Goal: Task Accomplishment & Management: Use online tool/utility

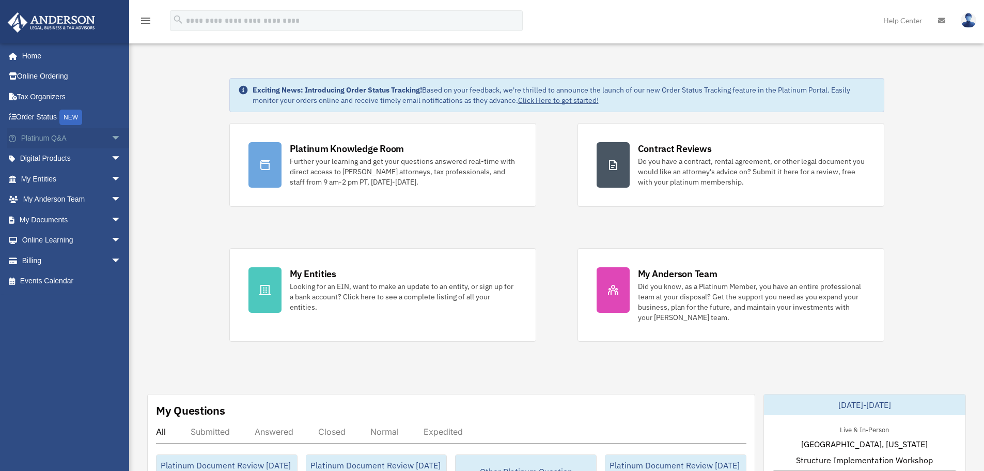
click at [111, 137] on span "arrow_drop_down" at bounding box center [121, 138] width 21 height 21
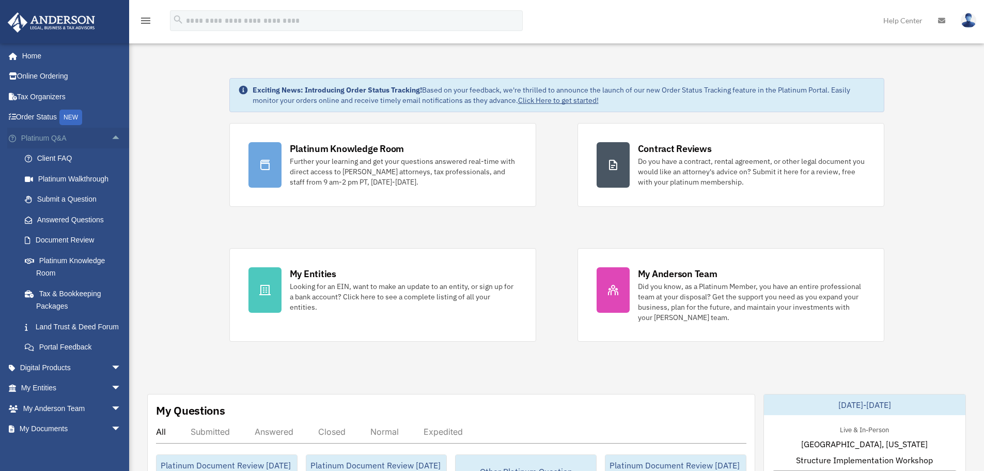
click at [111, 135] on span "arrow_drop_up" at bounding box center [121, 138] width 21 height 21
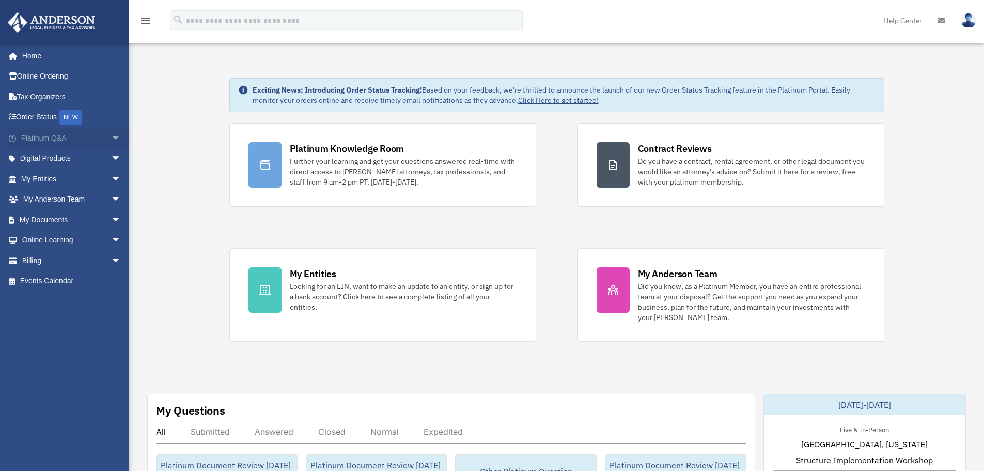
click at [111, 135] on span "arrow_drop_down" at bounding box center [121, 138] width 21 height 21
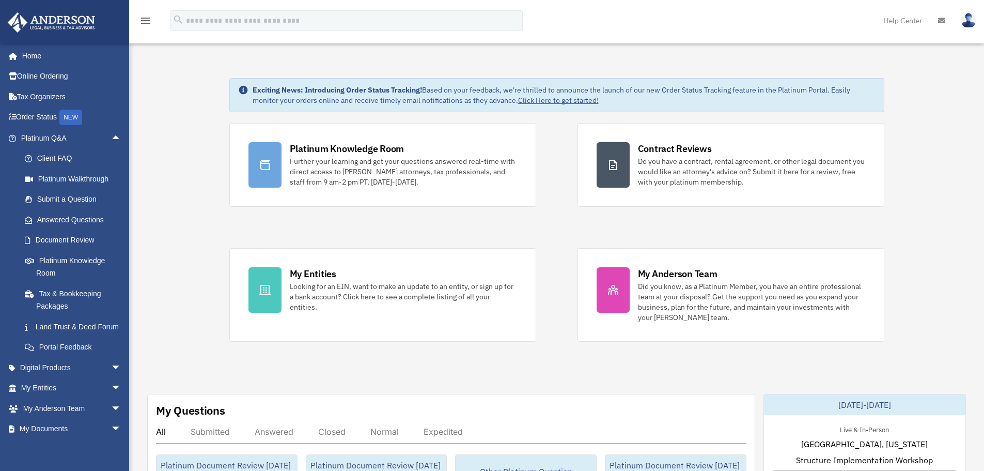
drag, startPoint x: 85, startPoint y: 256, endPoint x: 181, endPoint y: 176, distance: 125.4
click at [70, 262] on link "Platinum Knowledge Room" at bounding box center [75, 266] width 122 height 33
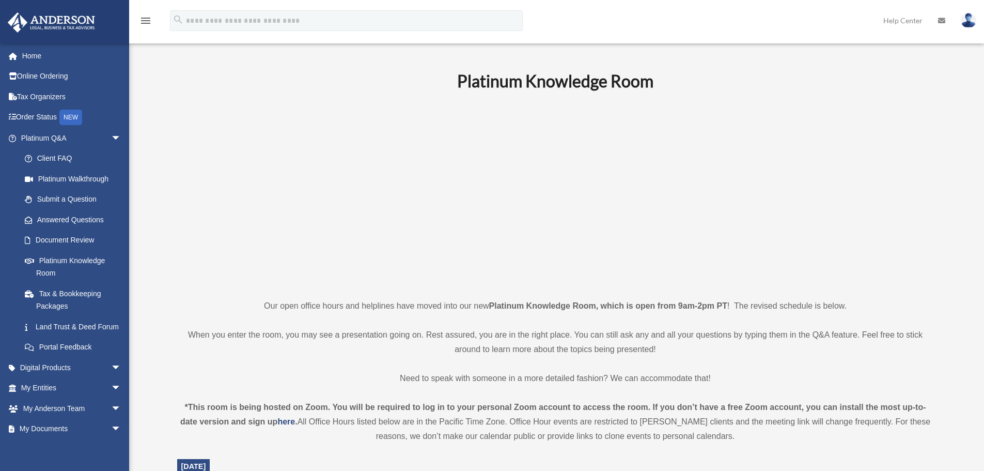
click at [825, 169] on p at bounding box center [555, 194] width 757 height 179
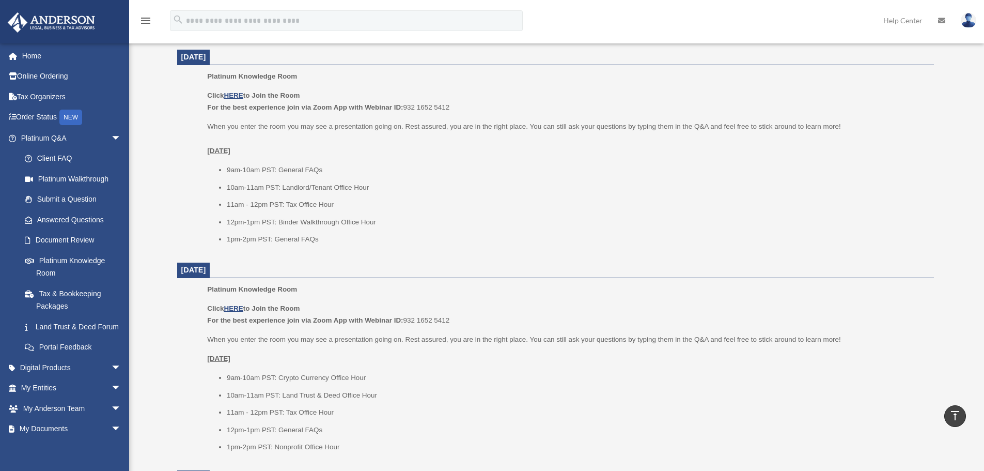
scroll to position [672, 0]
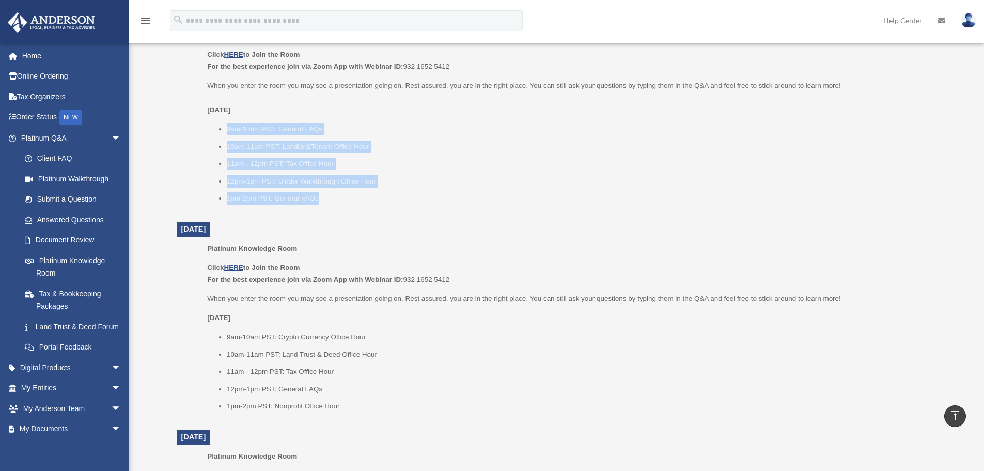
drag, startPoint x: 226, startPoint y: 128, endPoint x: 373, endPoint y: 202, distance: 163.8
click at [373, 202] on ul "9am-10am PST: General FAQs 10am-11am PST: Landlord/Tenant Office Hour 11am - 12…" at bounding box center [566, 164] width 719 height 82
click at [588, 210] on div "Platinum Knowledge Room Click HERE to Join the Room For the best experience joi…" at bounding box center [566, 120] width 719 height 182
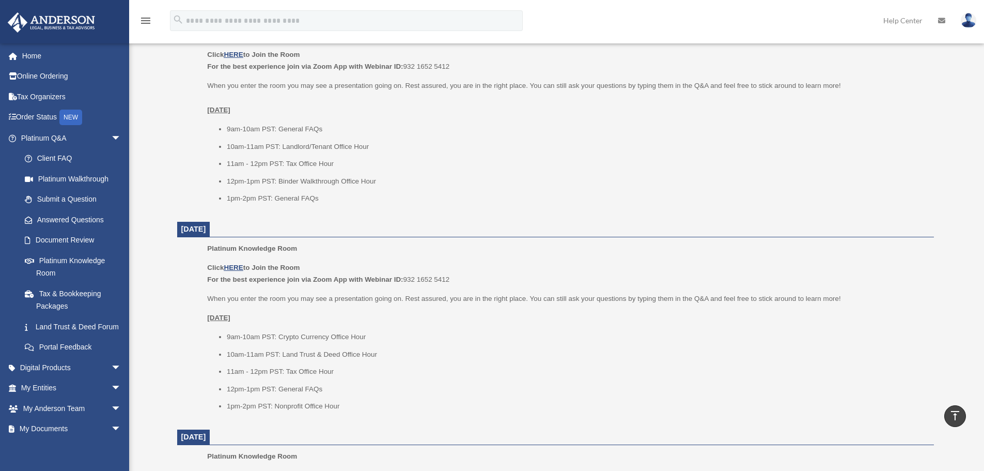
drag, startPoint x: 228, startPoint y: 124, endPoint x: 381, endPoint y: 213, distance: 177.2
click at [381, 213] on dl "September 29, 2025 Platinum Knowledge Room Click HERE to Join the Room For the …" at bounding box center [555, 310] width 757 height 1047
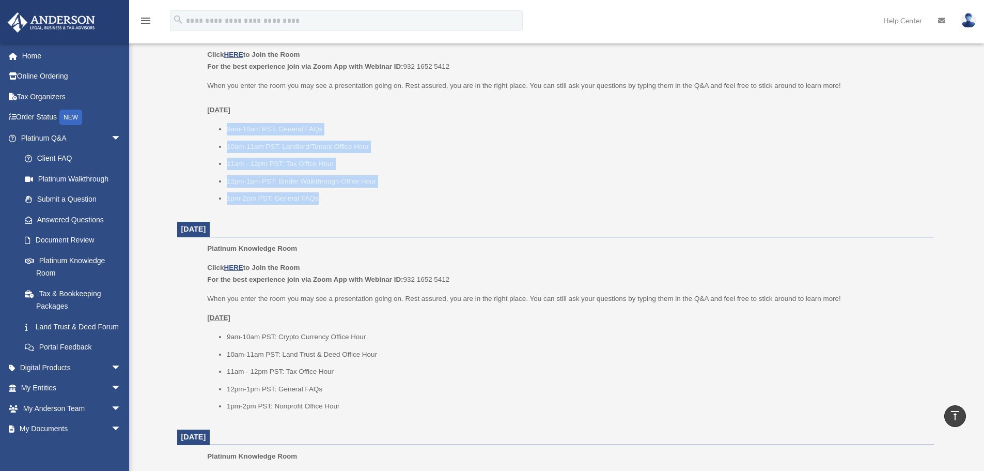
drag, startPoint x: 339, startPoint y: 198, endPoint x: 312, endPoint y: 129, distance: 73.8
click at [221, 123] on ul "9am-10am PST: General FAQs 10am-11am PST: Landlord/Tenant Office Hour 11am - 12…" at bounding box center [566, 164] width 719 height 82
click at [436, 145] on li "10am-11am PST: Landlord/Tenant Office Hour" at bounding box center [577, 147] width 700 height 12
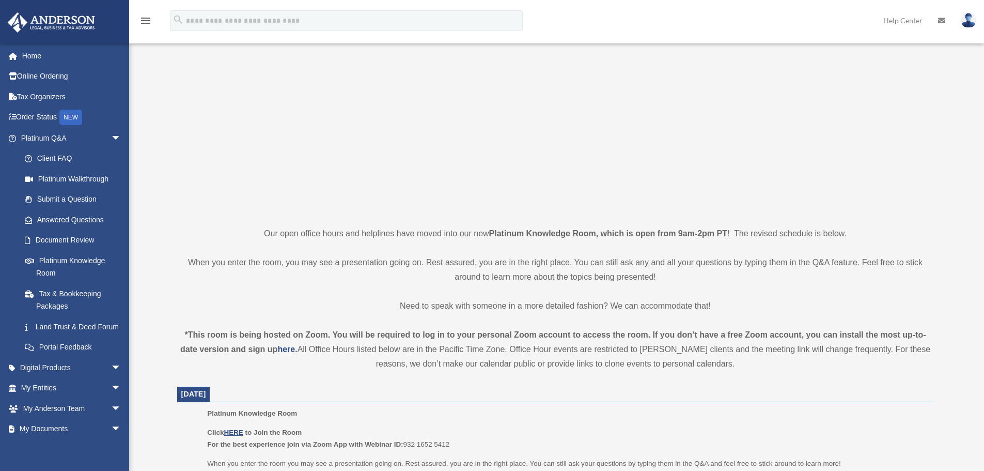
scroll to position [0, 0]
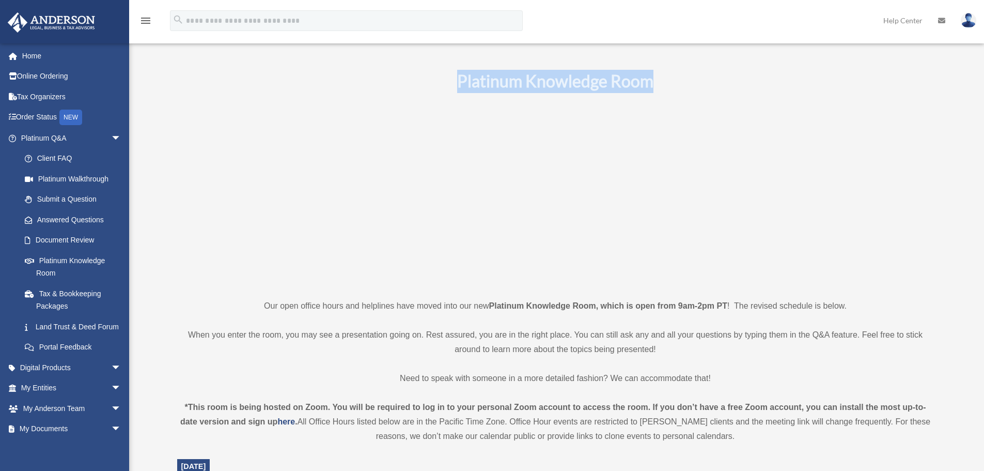
drag, startPoint x: 452, startPoint y: 79, endPoint x: 687, endPoint y: 74, distance: 235.7
click at [687, 74] on h1 "Platinum Knowledge Room" at bounding box center [555, 81] width 757 height 23
click at [305, 92] on h1 "Platinum Knowledge Room" at bounding box center [555, 81] width 757 height 23
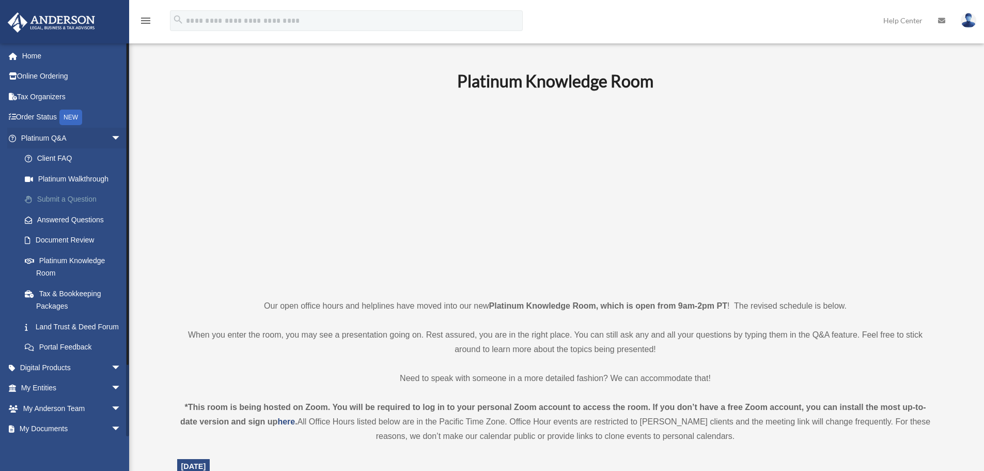
click at [88, 197] on link "Submit a Question" at bounding box center [75, 199] width 122 height 21
drag, startPoint x: 249, startPoint y: 280, endPoint x: 822, endPoint y: 199, distance: 578.7
click at [822, 199] on p at bounding box center [555, 194] width 757 height 179
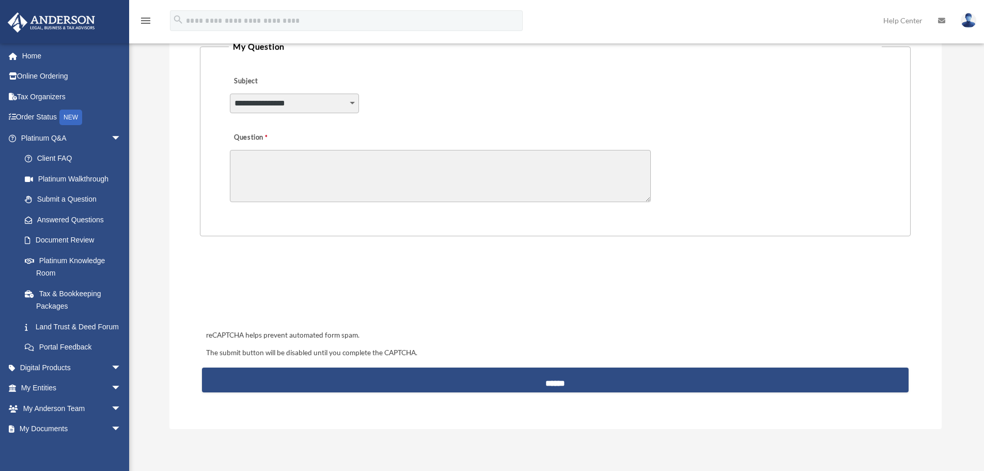
scroll to position [258, 0]
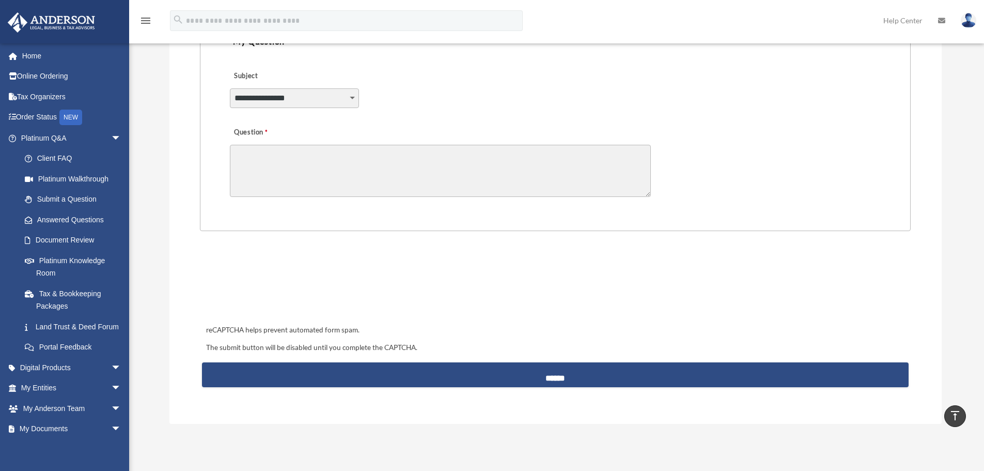
click at [280, 159] on textarea "Question" at bounding box center [440, 171] width 421 height 52
click at [339, 99] on select "**********" at bounding box center [294, 98] width 129 height 20
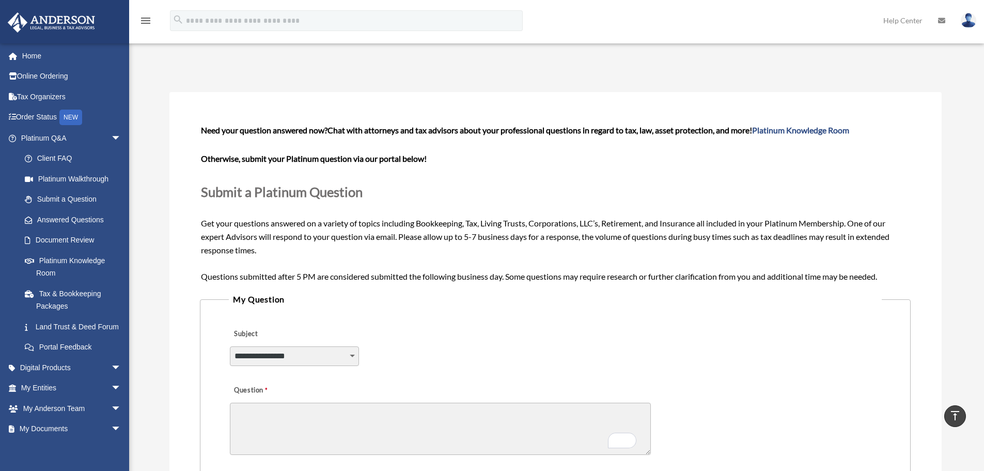
scroll to position [0, 0]
drag, startPoint x: 465, startPoint y: 237, endPoint x: 481, endPoint y: 243, distance: 17.2
click at [481, 243] on div "Need your question answered now? Chat with attorneys and tax advisors about you…" at bounding box center [555, 203] width 708 height 159
click at [478, 250] on div "Need your question answered now? Chat with attorneys and tax advisors about you…" at bounding box center [555, 203] width 708 height 159
drag, startPoint x: 468, startPoint y: 238, endPoint x: 479, endPoint y: 241, distance: 11.4
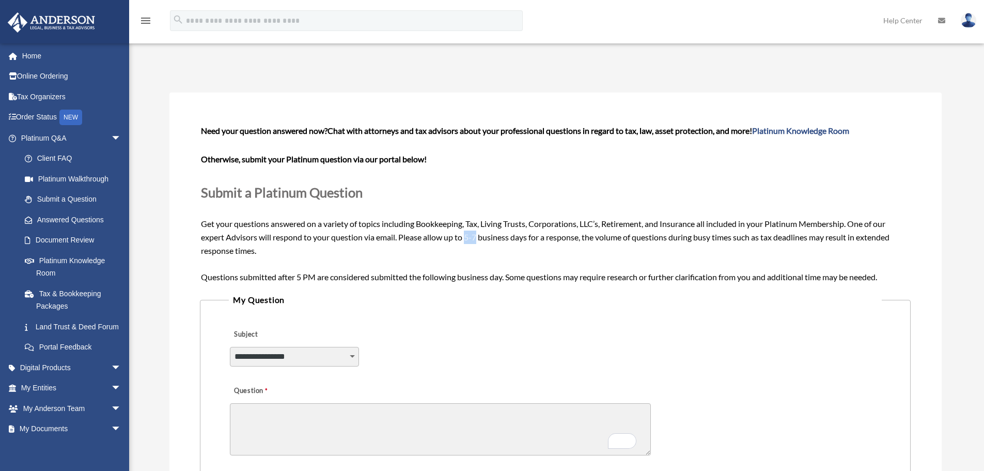
click at [479, 241] on span "Need your question answered now? Chat with attorneys and tax advisors about you…" at bounding box center [555, 204] width 708 height 156
click at [472, 255] on div "Need your question answered now? Chat with attorneys and tax advisors about you…" at bounding box center [555, 203] width 708 height 159
drag, startPoint x: 467, startPoint y: 236, endPoint x: 479, endPoint y: 238, distance: 12.1
click at [479, 238] on span "Need your question answered now? Chat with attorneys and tax advisors about you…" at bounding box center [555, 204] width 708 height 156
click at [486, 253] on div "Need your question answered now? Chat with attorneys and tax advisors about you…" at bounding box center [555, 203] width 708 height 159
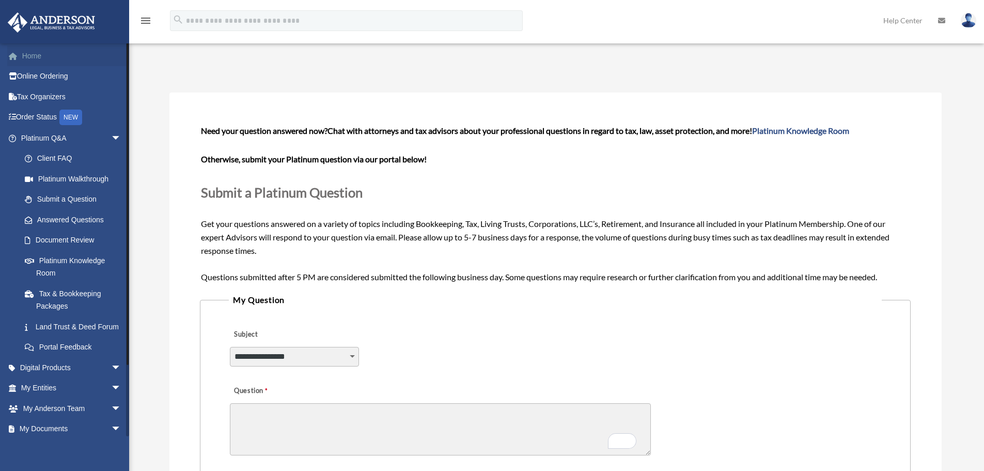
click at [40, 54] on link "Home" at bounding box center [72, 55] width 130 height 21
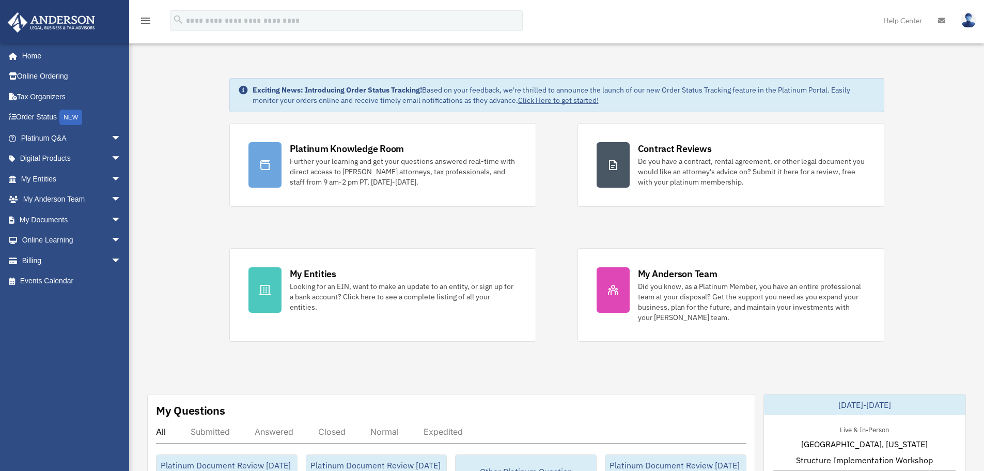
click at [111, 135] on span "arrow_drop_down" at bounding box center [121, 138] width 21 height 21
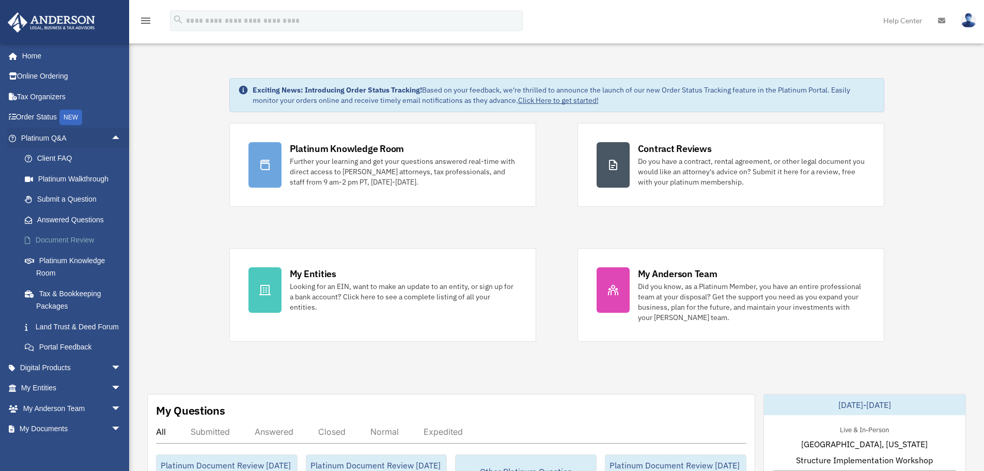
click at [70, 240] on link "Document Review" at bounding box center [75, 240] width 122 height 21
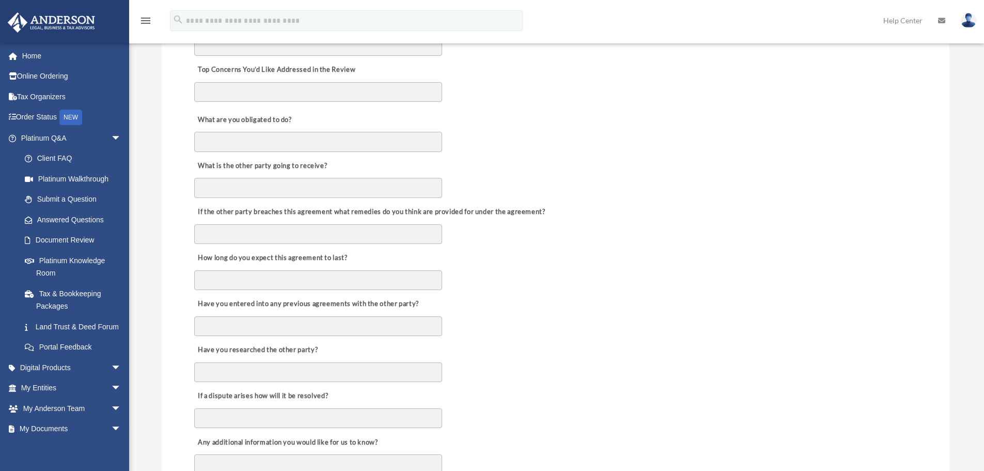
scroll to position [568, 0]
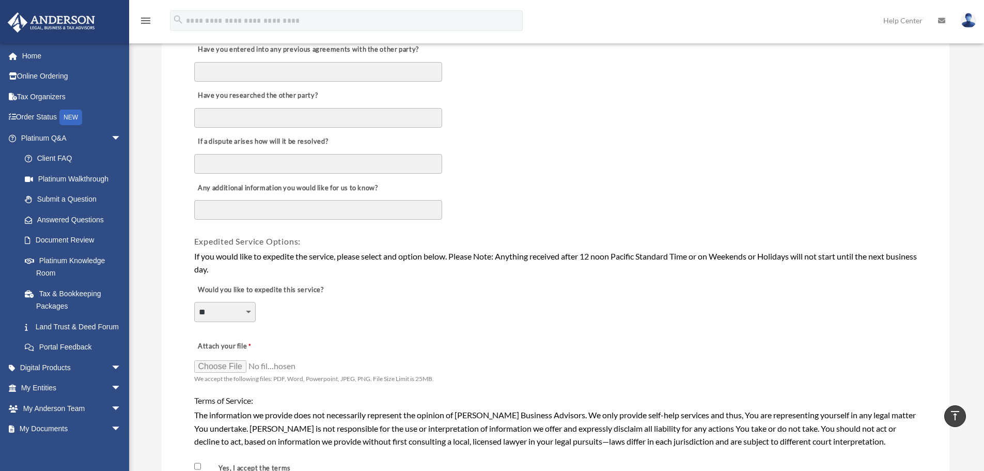
click at [484, 333] on div "Attach your file We accept the following files: PDF, Word, Powerpoint, JPEG, PN…" at bounding box center [555, 359] width 725 height 53
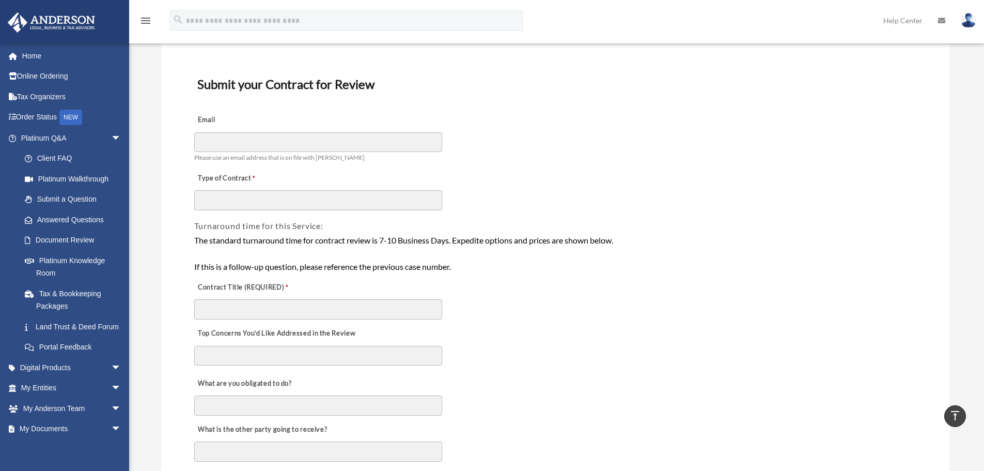
scroll to position [0, 0]
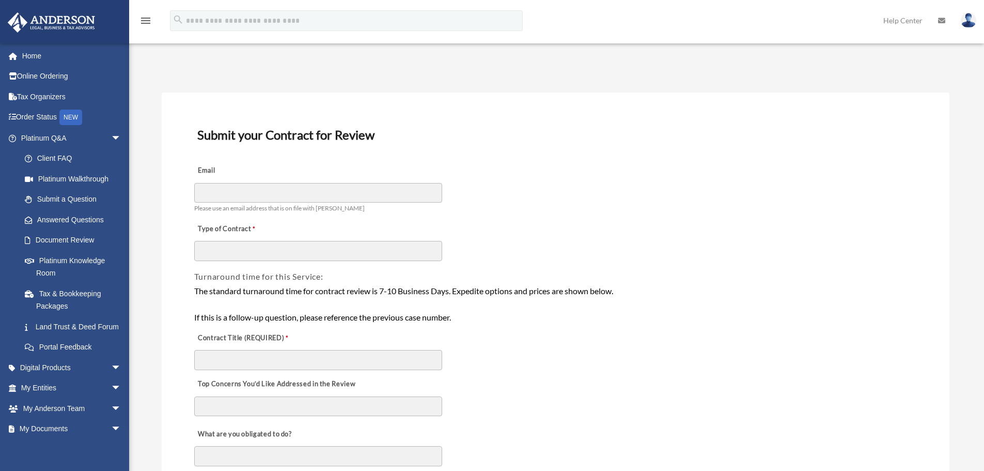
click at [35, 57] on link "Home" at bounding box center [72, 55] width 130 height 21
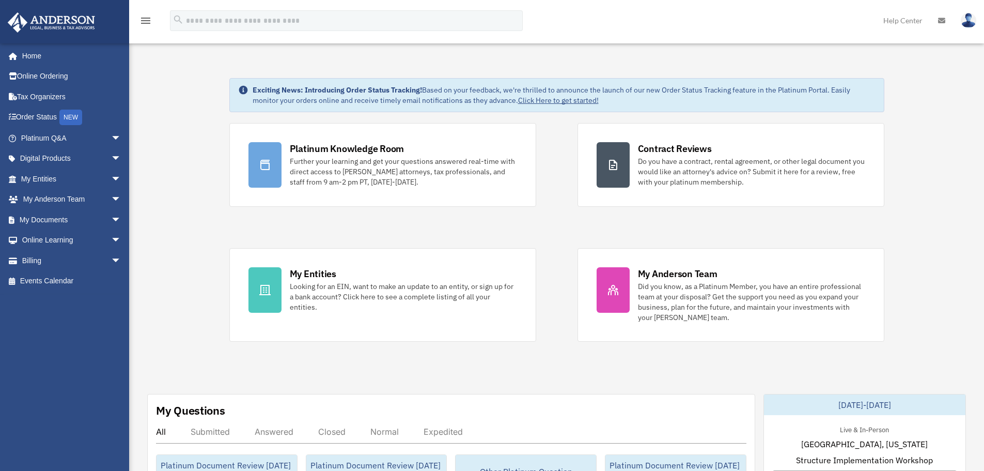
click at [111, 176] on span "arrow_drop_down" at bounding box center [121, 178] width 21 height 21
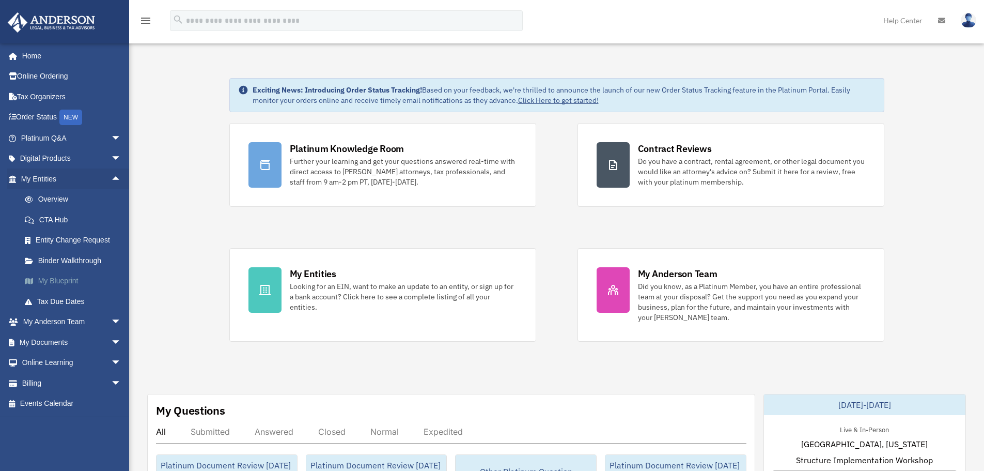
click at [51, 277] on link "My Blueprint" at bounding box center [75, 281] width 122 height 21
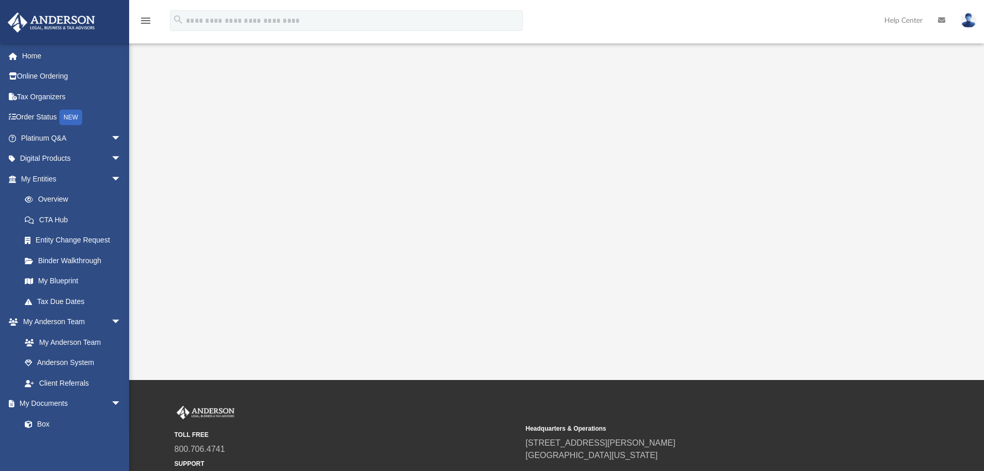
scroll to position [72, 0]
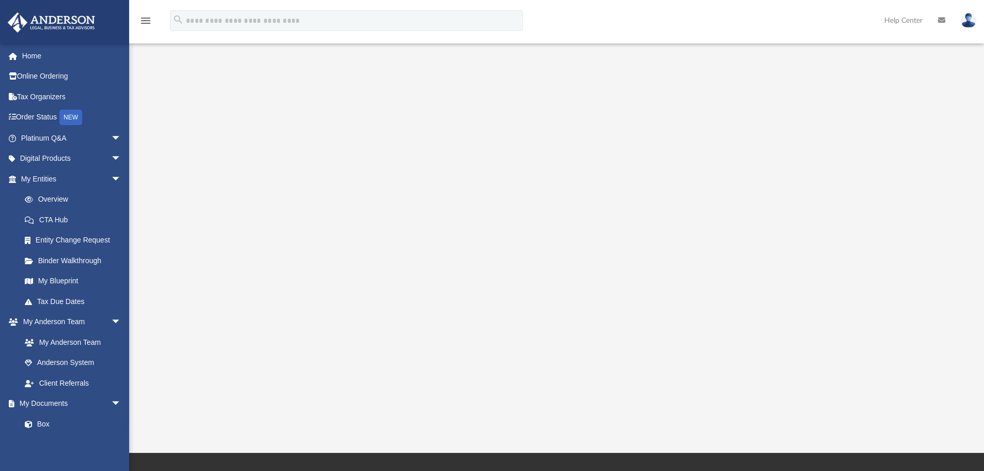
click at [197, 253] on div at bounding box center [557, 206] width 770 height 413
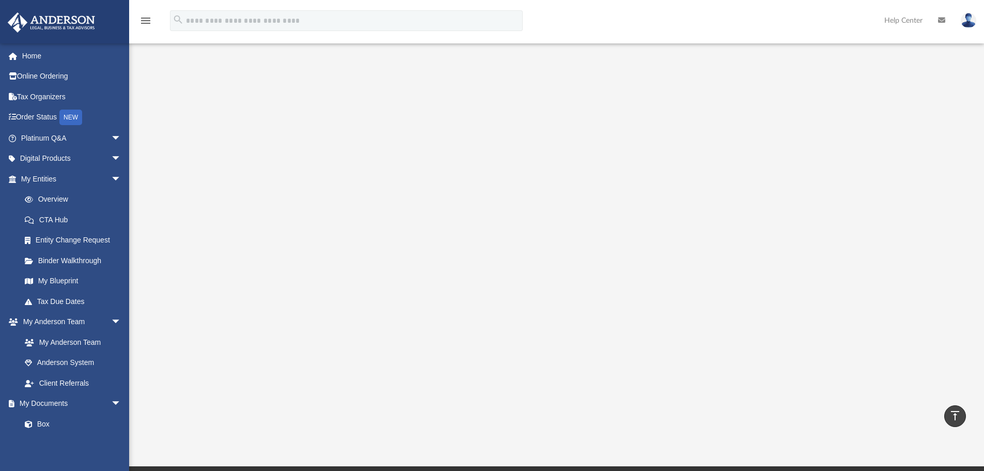
scroll to position [52, 0]
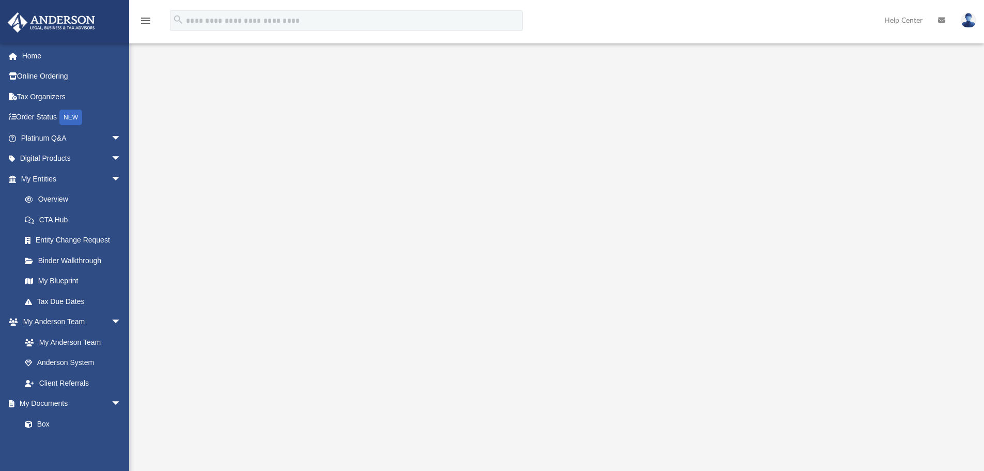
drag, startPoint x: 893, startPoint y: 233, endPoint x: 842, endPoint y: 208, distance: 56.4
click at [868, 128] on div at bounding box center [557, 226] width 770 height 413
click at [868, 120] on div at bounding box center [557, 278] width 770 height 413
click at [111, 135] on span "arrow_drop_down" at bounding box center [121, 138] width 21 height 21
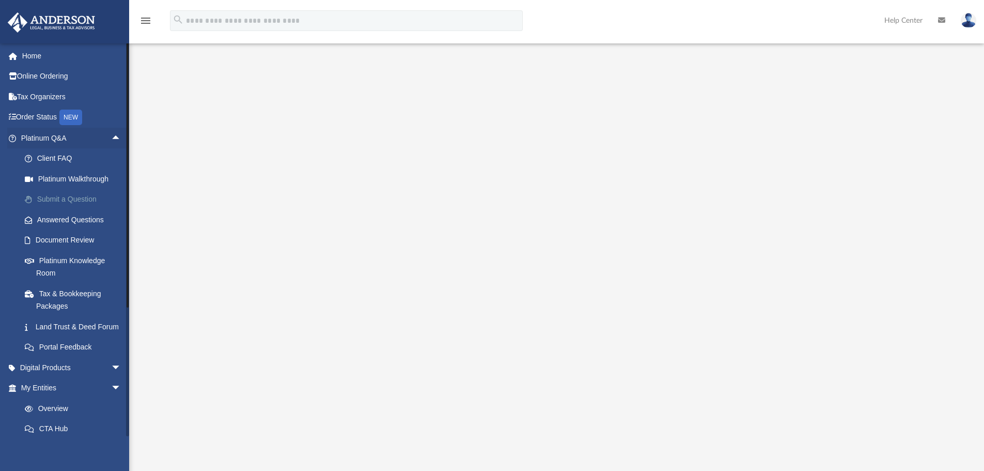
click at [68, 199] on link "Submit a Question" at bounding box center [75, 199] width 122 height 21
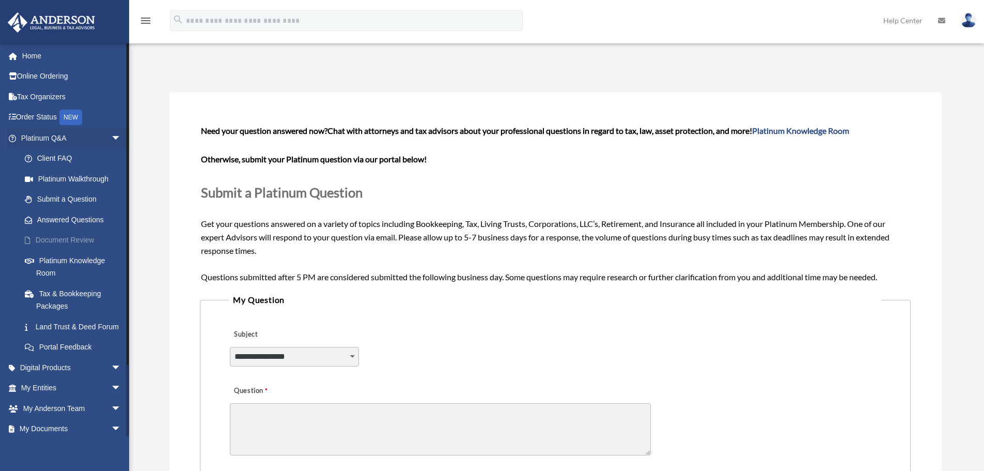
click at [57, 237] on link "Document Review" at bounding box center [75, 240] width 122 height 21
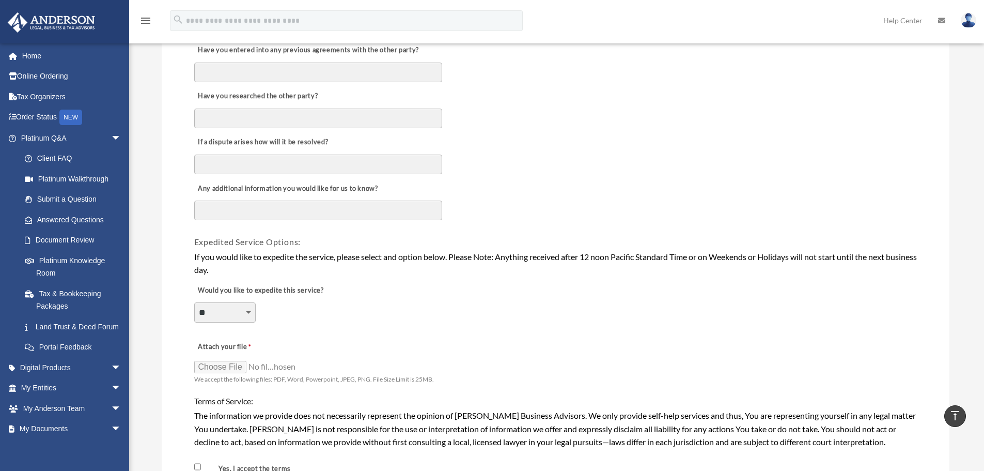
scroll to position [568, 0]
click at [559, 305] on div "**********" at bounding box center [555, 305] width 725 height 56
drag, startPoint x: 500, startPoint y: 254, endPoint x: 640, endPoint y: 261, distance: 140.2
click at [640, 261] on div "If you would like to expedite the service, please select and option below. Plea…" at bounding box center [555, 263] width 723 height 26
click at [569, 268] on div "If you would like to expedite the service, please select and option below. Plea…" at bounding box center [555, 263] width 723 height 26
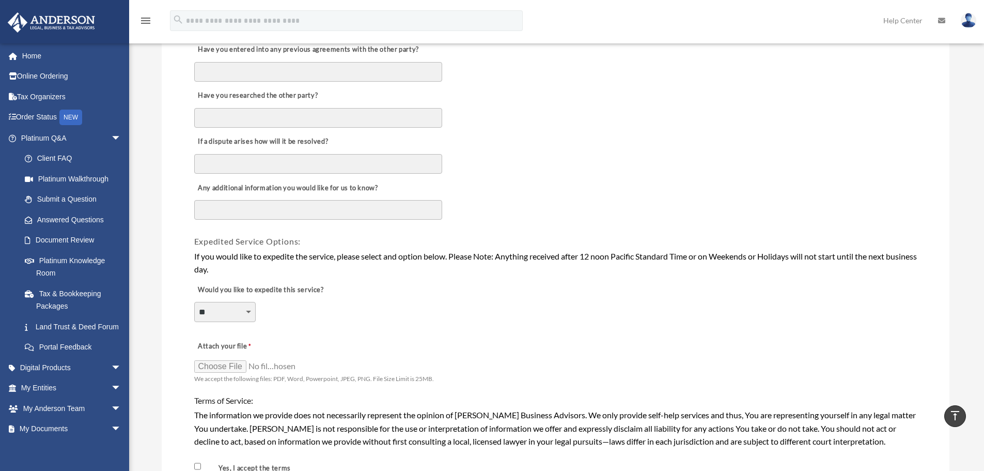
drag, startPoint x: 498, startPoint y: 255, endPoint x: 909, endPoint y: 272, distance: 411.7
click at [909, 272] on div "If you would like to expedite the service, please select and option below. Plea…" at bounding box center [555, 263] width 723 height 26
click at [524, 268] on div "If you would like to expedite the service, please select and option below. Plea…" at bounding box center [555, 263] width 723 height 26
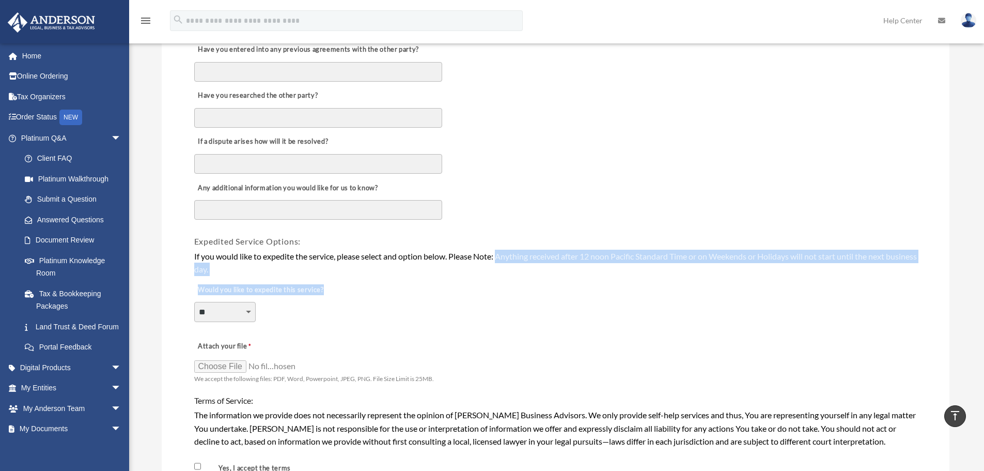
drag, startPoint x: 499, startPoint y: 258, endPoint x: 864, endPoint y: 283, distance: 366.7
click at [864, 283] on form "**********" at bounding box center [555, 109] width 725 height 1040
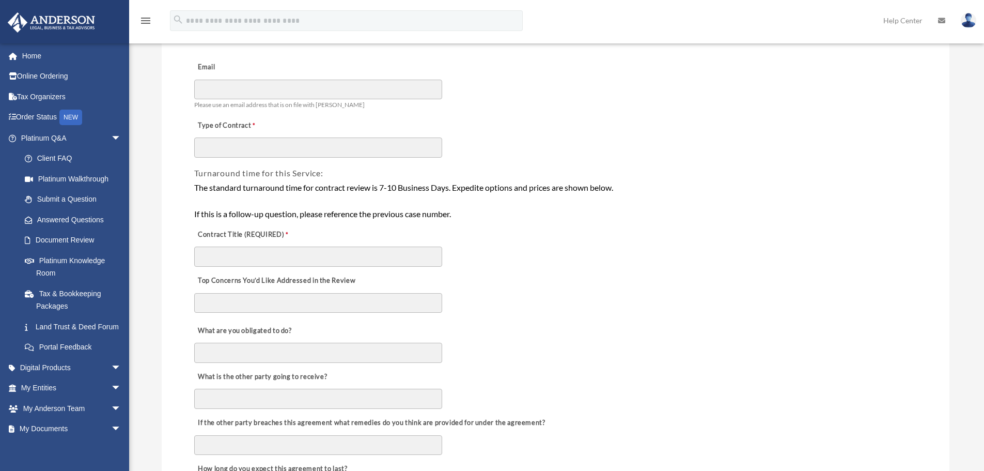
scroll to position [0, 0]
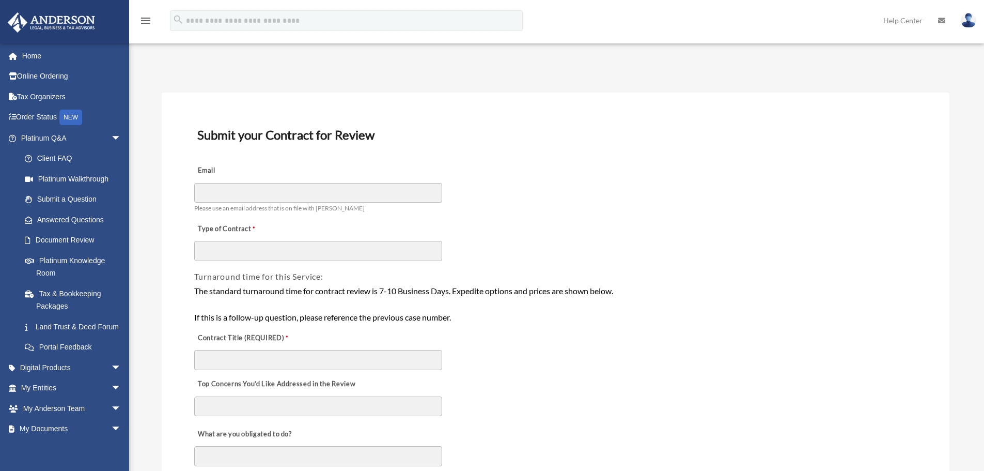
click at [661, 209] on div "Email Please use an email address that is on file with Anderson" at bounding box center [555, 187] width 725 height 58
click at [112, 378] on span "arrow_drop_down" at bounding box center [121, 367] width 21 height 21
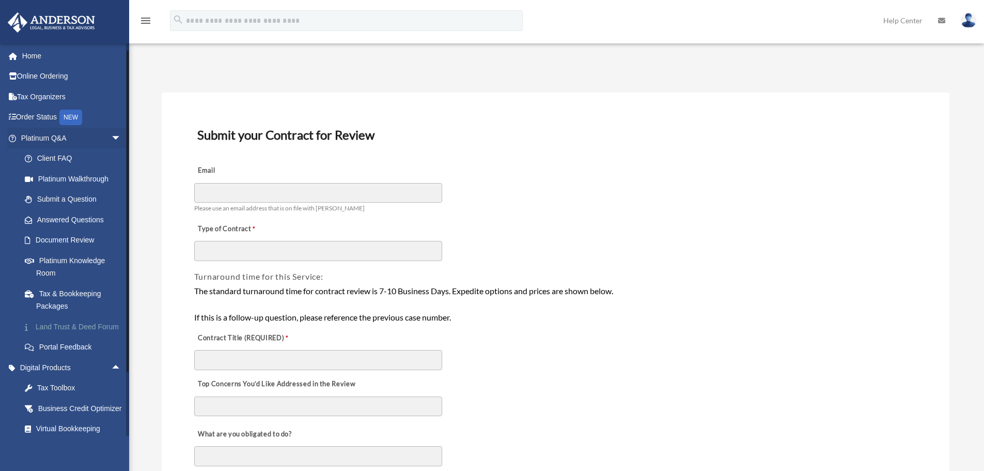
scroll to position [214, 0]
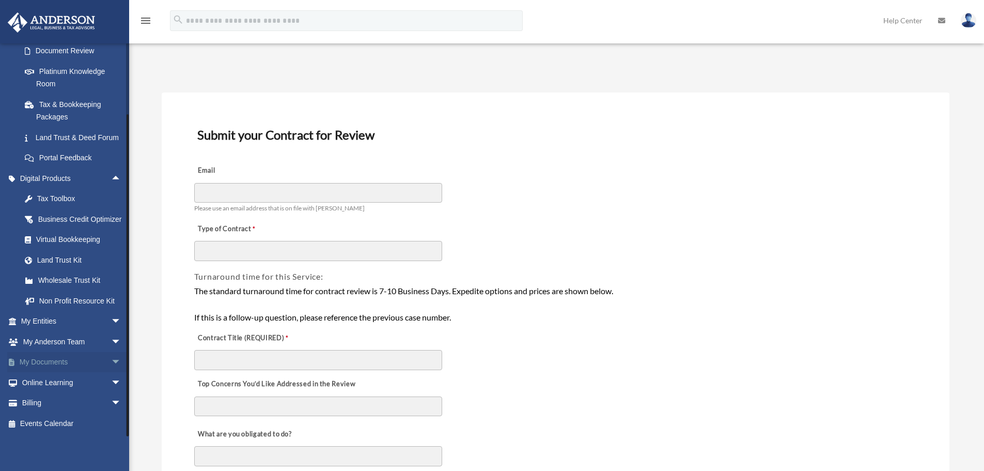
click at [111, 362] on span "arrow_drop_down" at bounding box center [121, 362] width 21 height 21
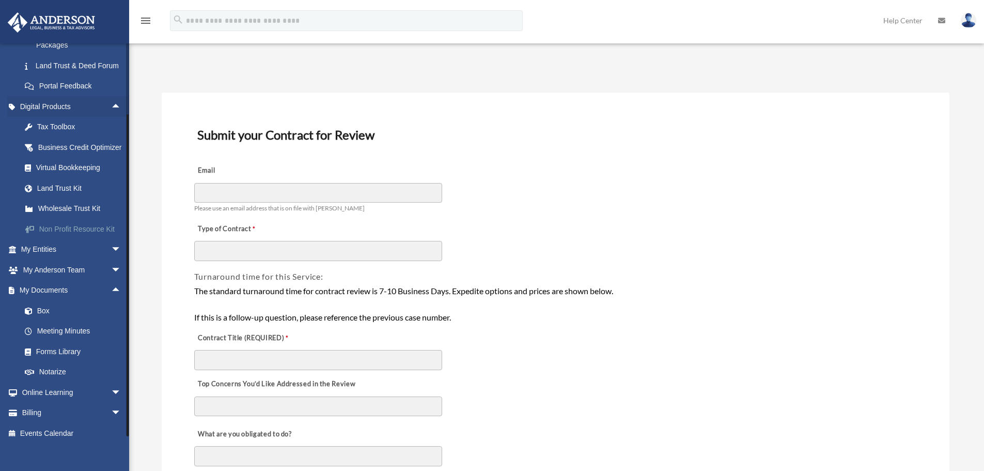
scroll to position [296, 0]
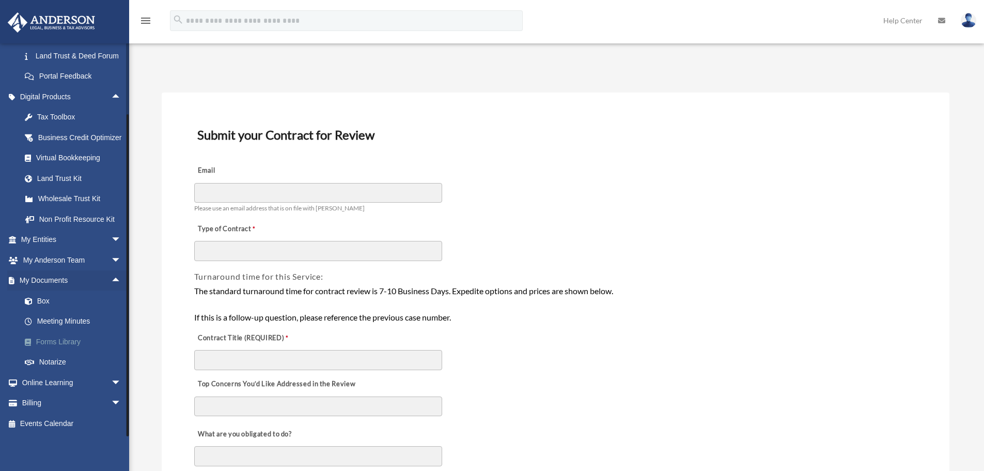
click at [70, 337] on link "Forms Library" at bounding box center [75, 341] width 122 height 21
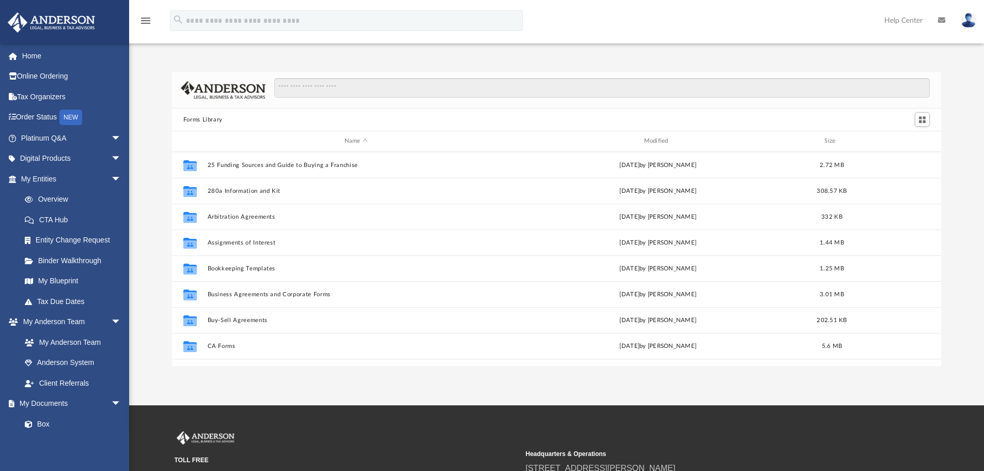
scroll to position [227, 762]
click at [314, 86] on input "Search files and folders" at bounding box center [602, 88] width 656 height 20
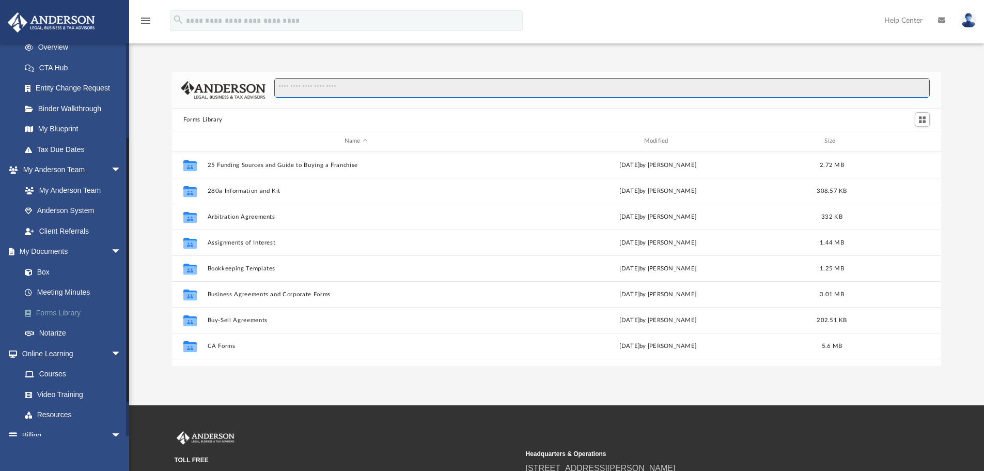
scroll to position [155, 0]
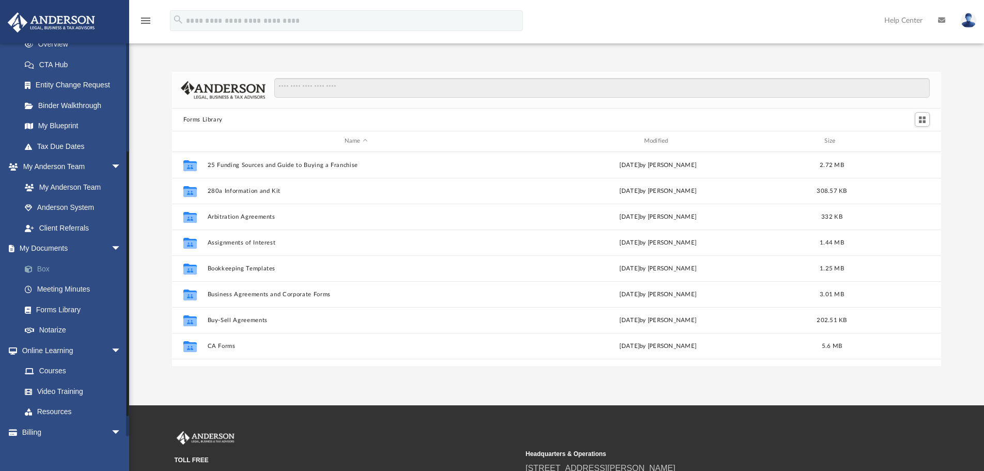
click at [50, 269] on link "Box" at bounding box center [75, 268] width 122 height 21
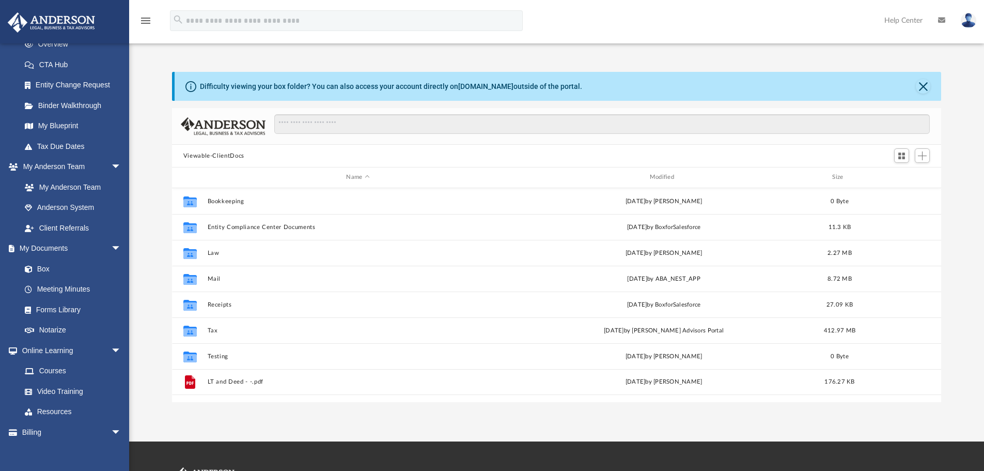
scroll to position [227, 762]
